Goal: Task Accomplishment & Management: Manage account settings

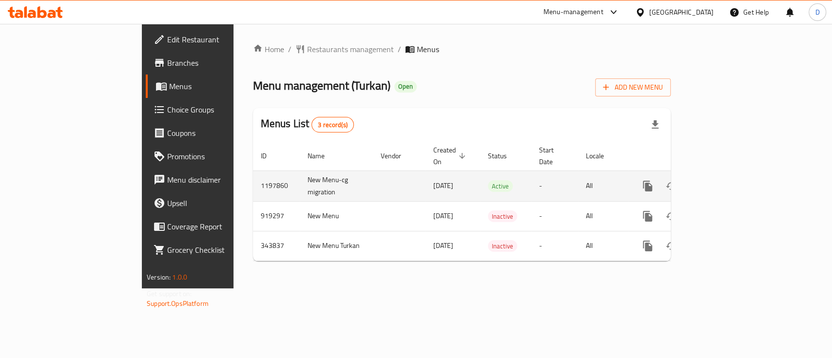
click at [730, 176] on link "enhanced table" at bounding box center [717, 186] width 23 height 23
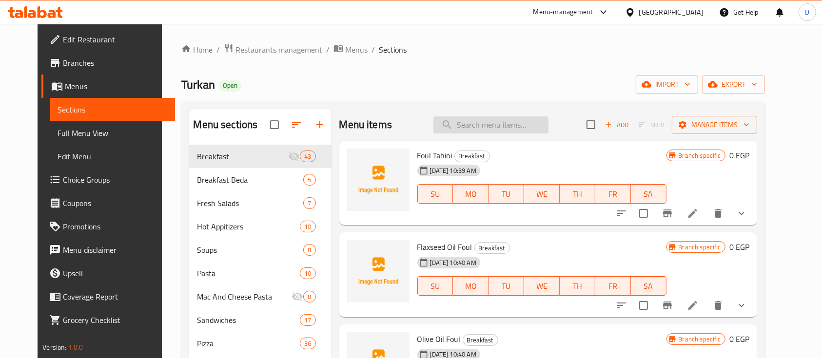
click at [509, 121] on input "search" at bounding box center [490, 125] width 115 height 17
type input "f"
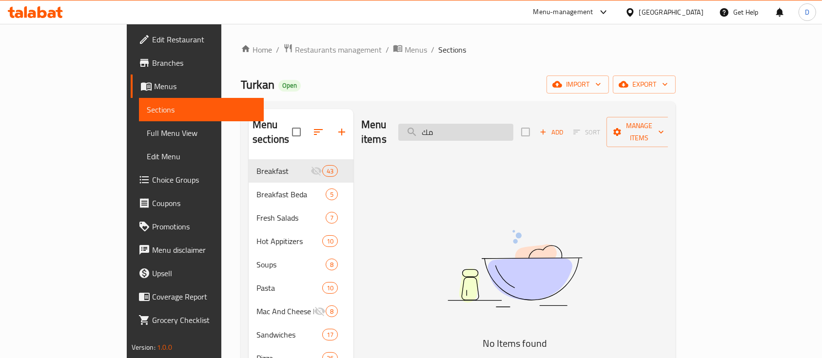
type input "م"
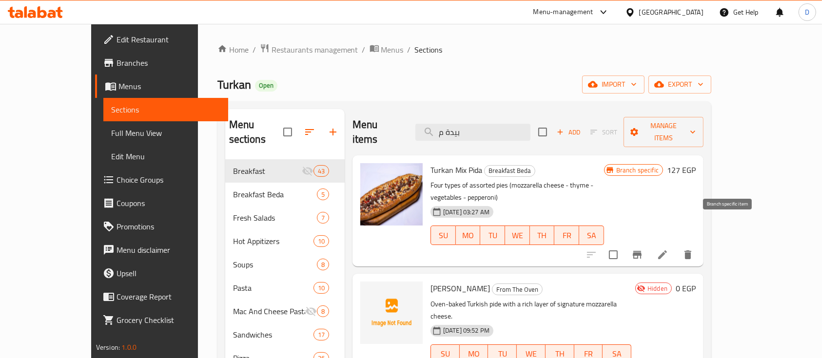
type input "بيدة م"
click at [643, 249] on icon "Branch-specific-item" at bounding box center [637, 255] width 12 height 12
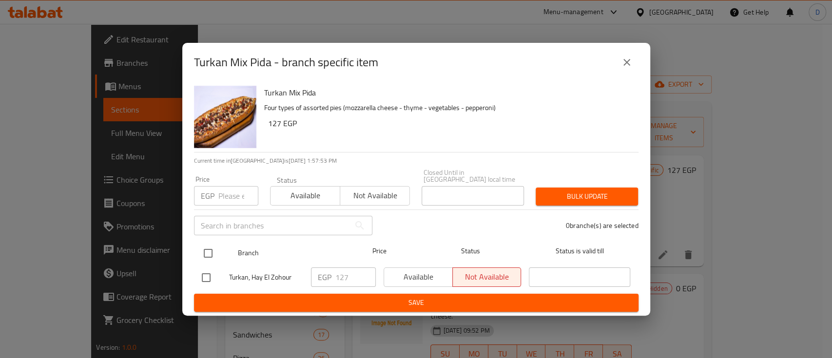
click at [203, 253] on input "checkbox" at bounding box center [208, 253] width 20 height 20
checkbox input "true"
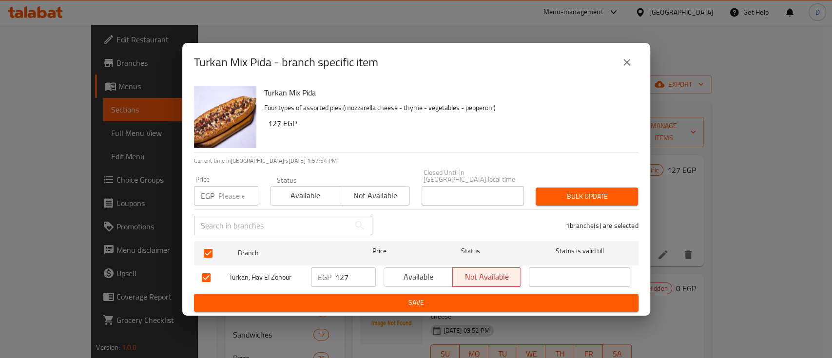
click at [351, 272] on input "127" at bounding box center [355, 277] width 40 height 19
paste input "236"
type input "236"
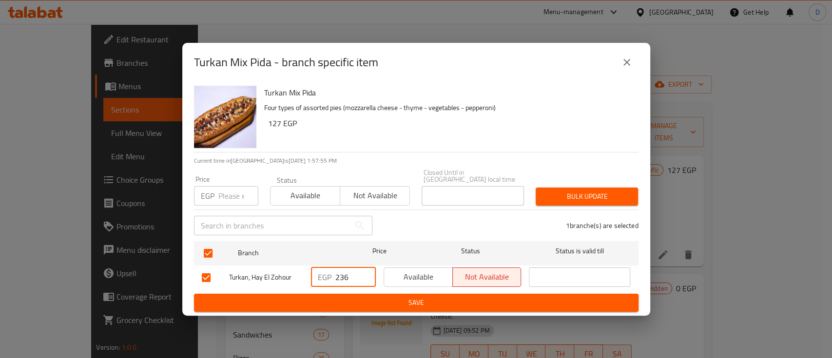
click at [354, 298] on span "Save" at bounding box center [416, 303] width 429 height 12
